Goal: Task Accomplishment & Management: Manage account settings

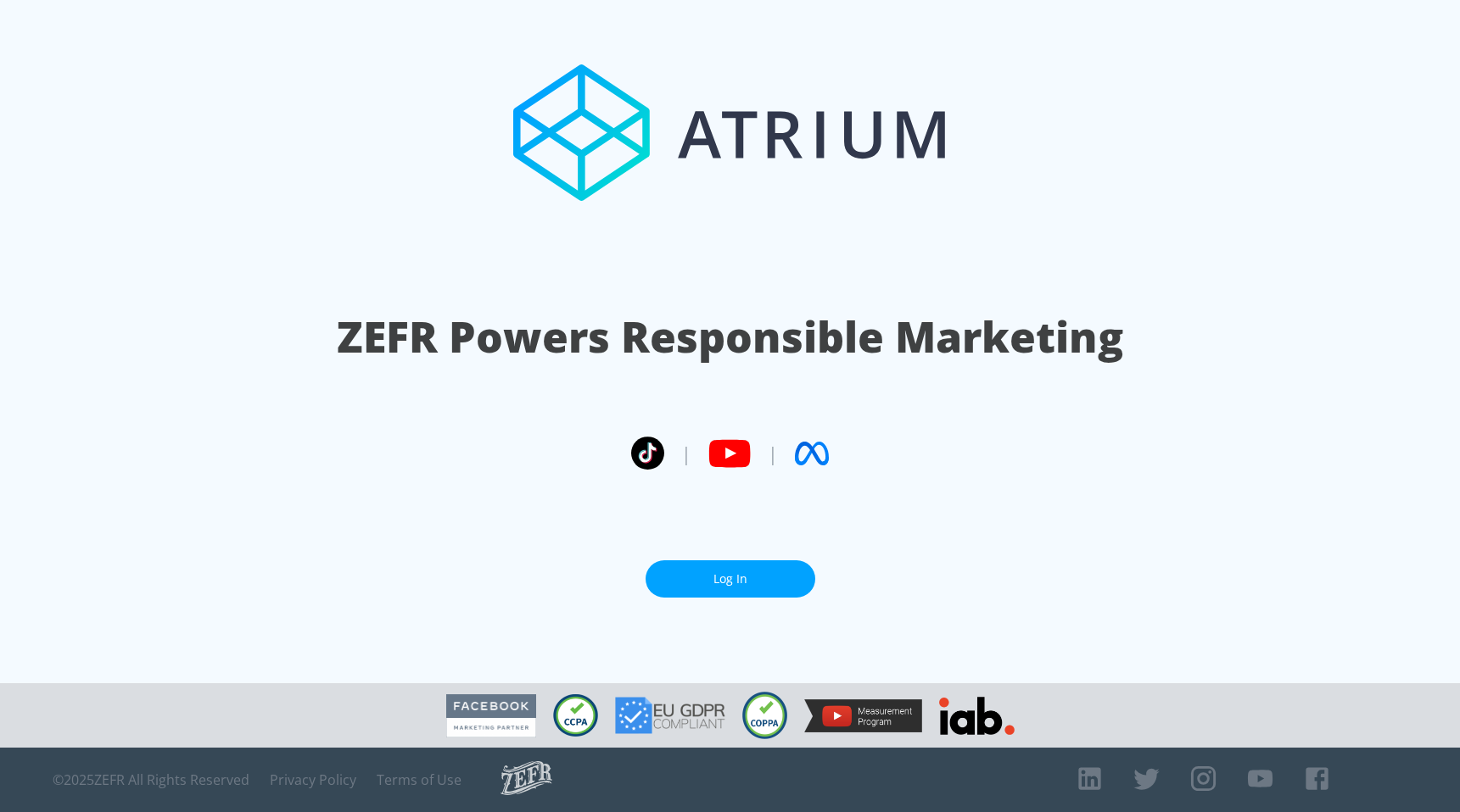
click at [773, 585] on link "Log In" at bounding box center [730, 579] width 170 height 38
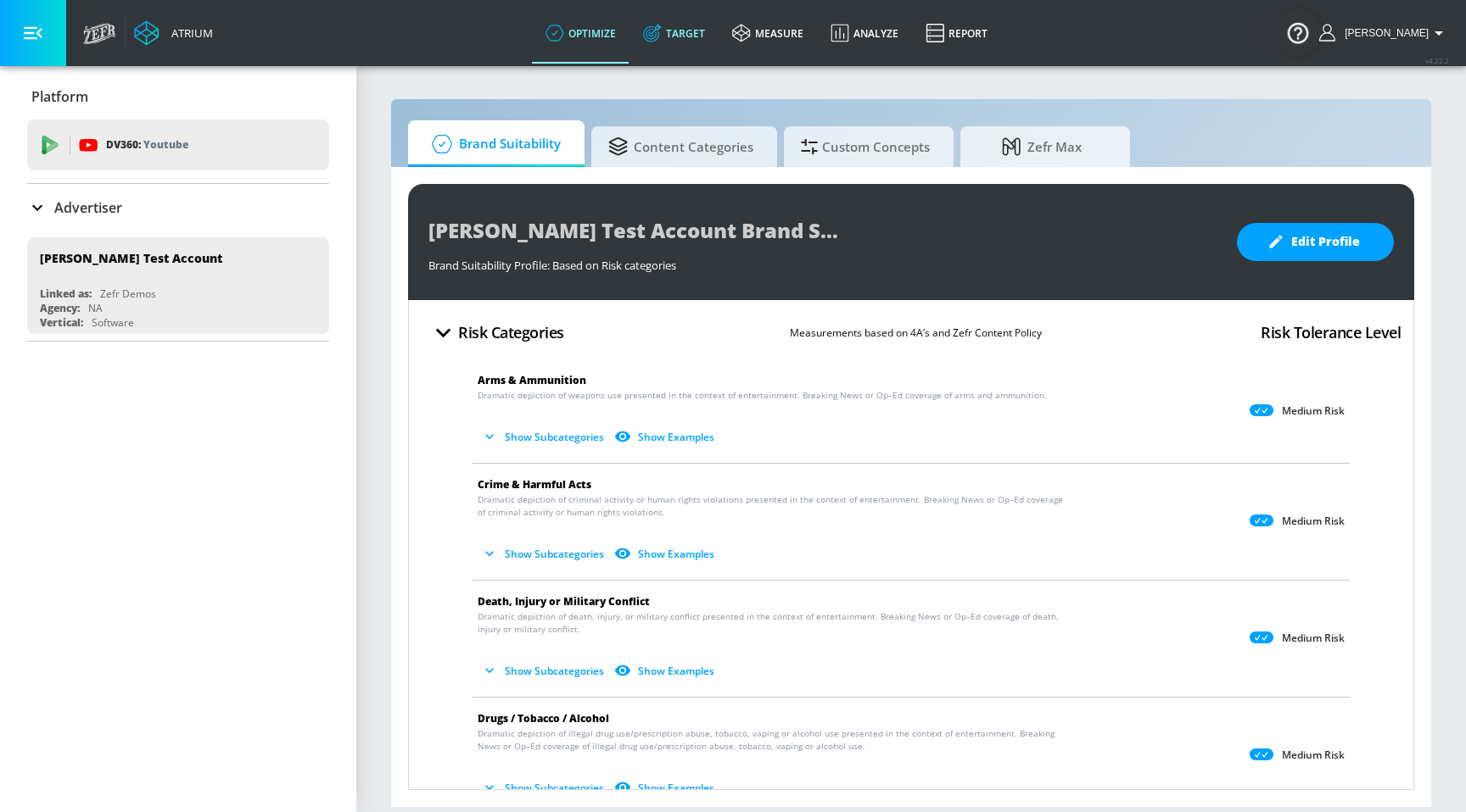
click at [712, 37] on link "Target" at bounding box center [673, 33] width 89 height 61
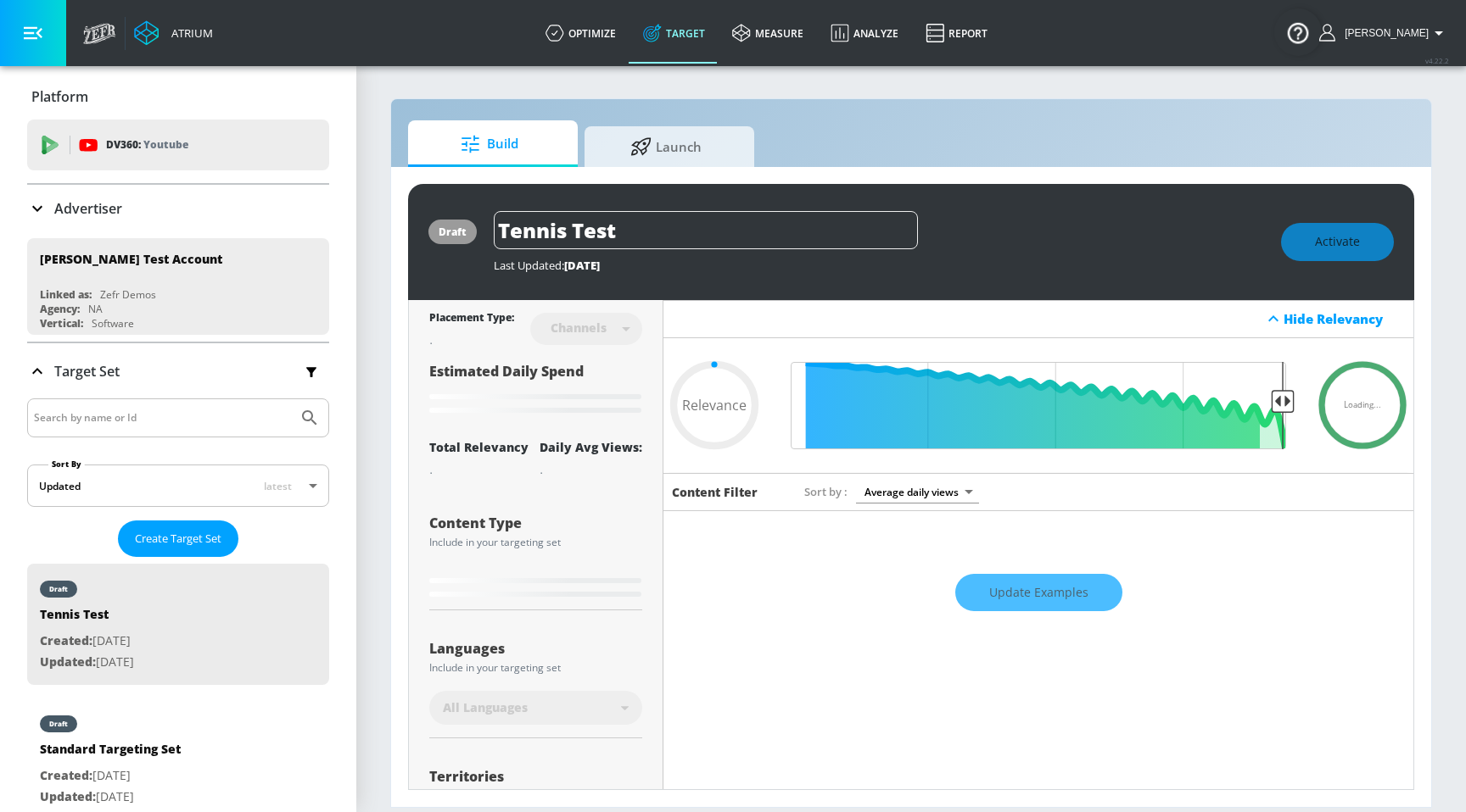
type input "0.22"
